Goal: Information Seeking & Learning: Learn about a topic

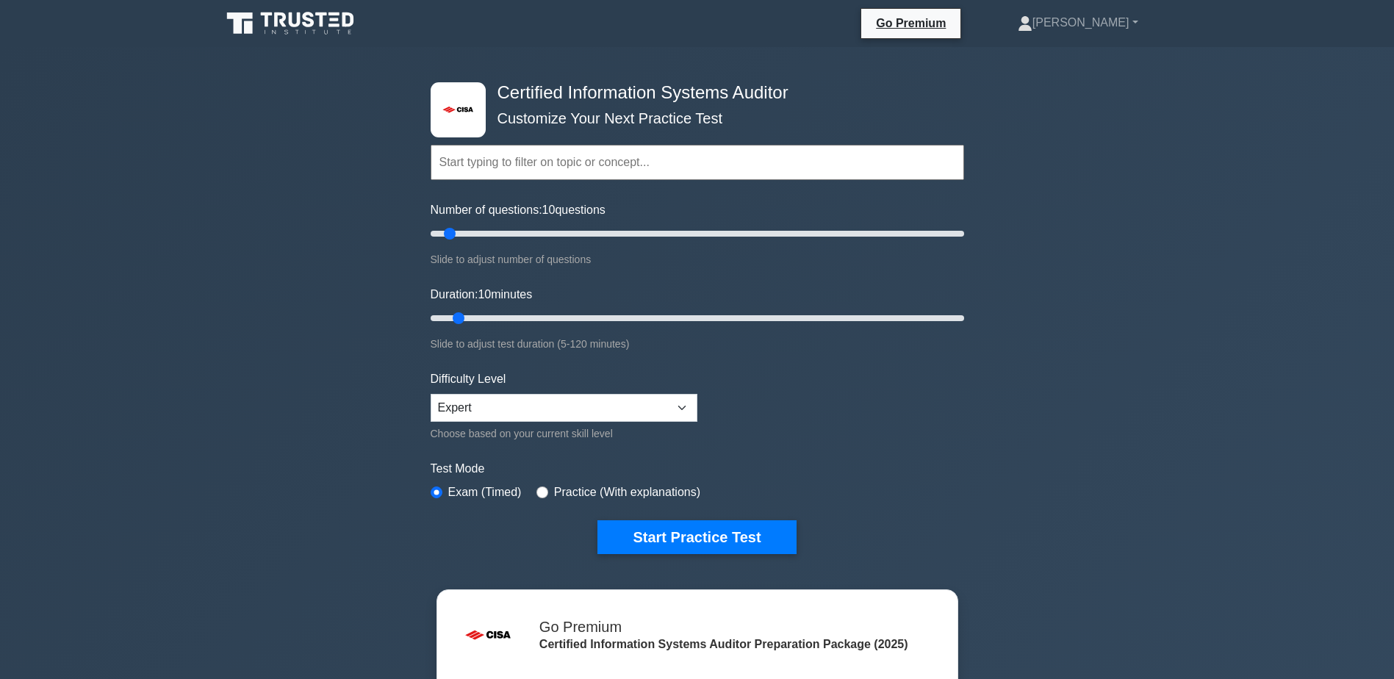
click at [327, 21] on icon at bounding box center [291, 24] width 141 height 28
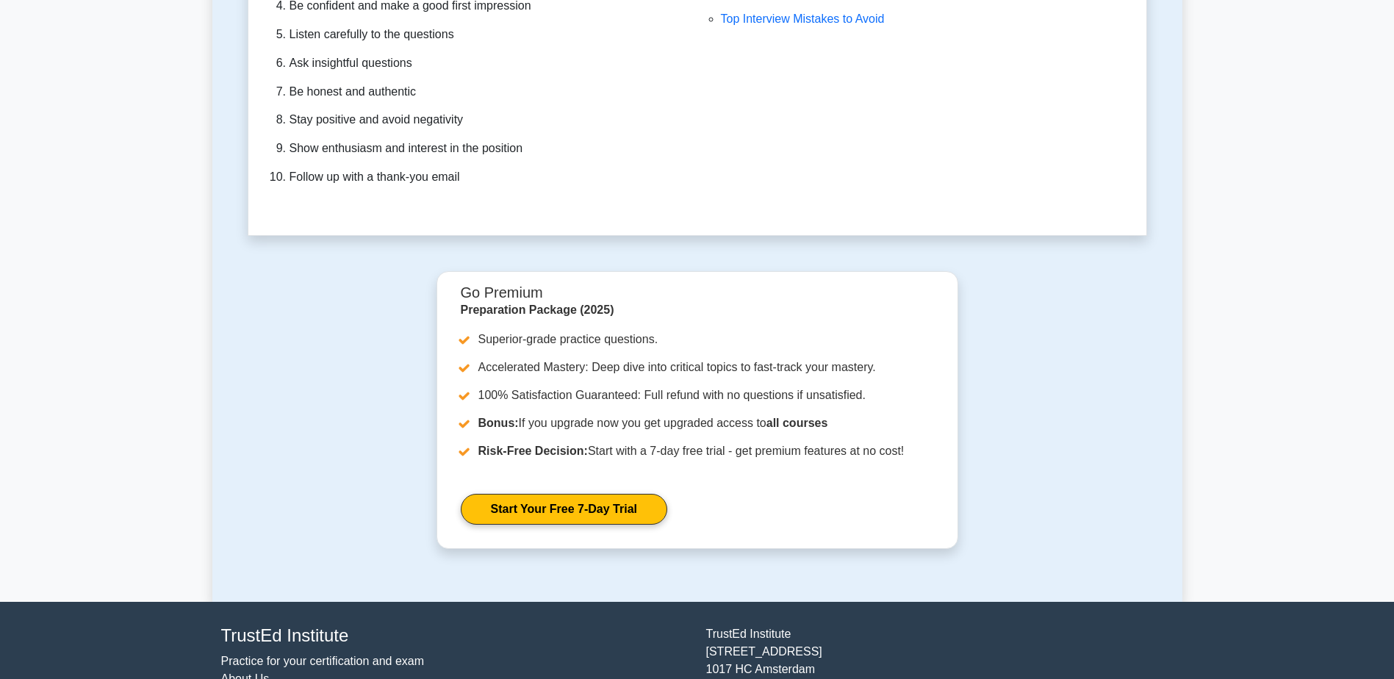
scroll to position [4394, 0]
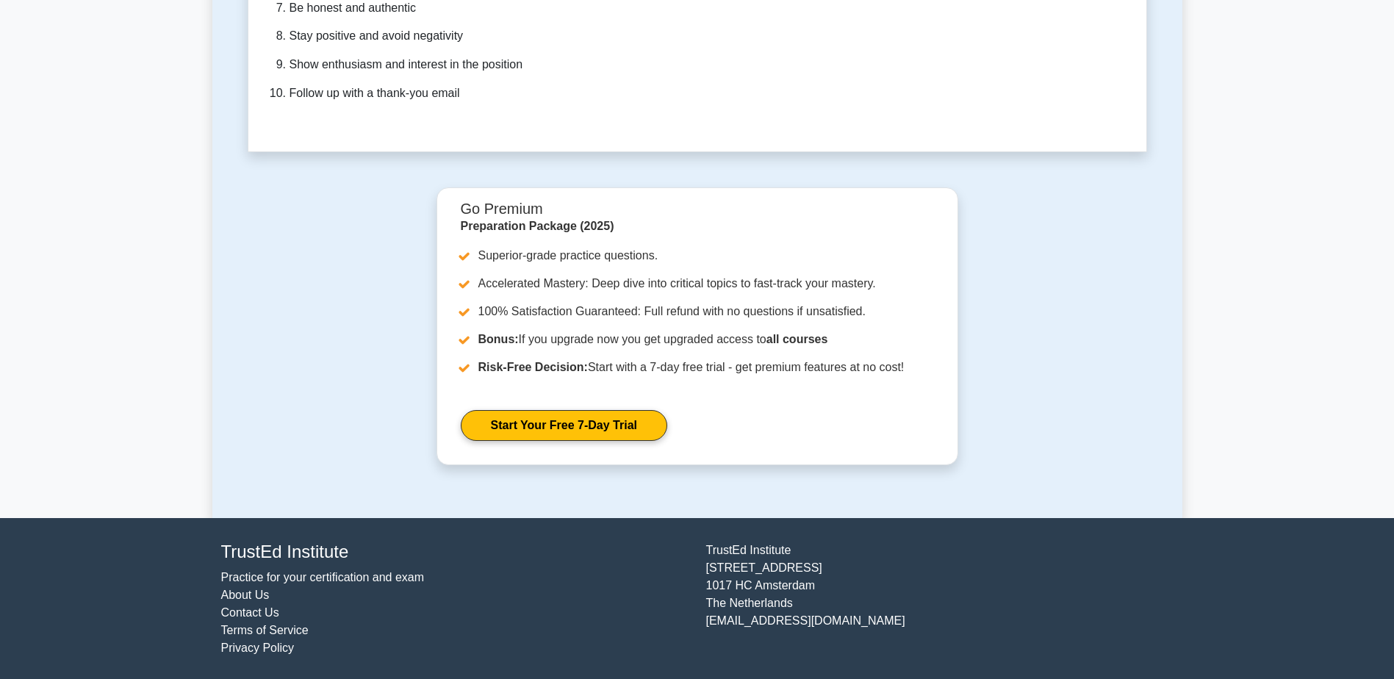
click at [383, 576] on link "Practice for your certification and exam" at bounding box center [323, 577] width 204 height 12
